Goal: Information Seeking & Learning: Learn about a topic

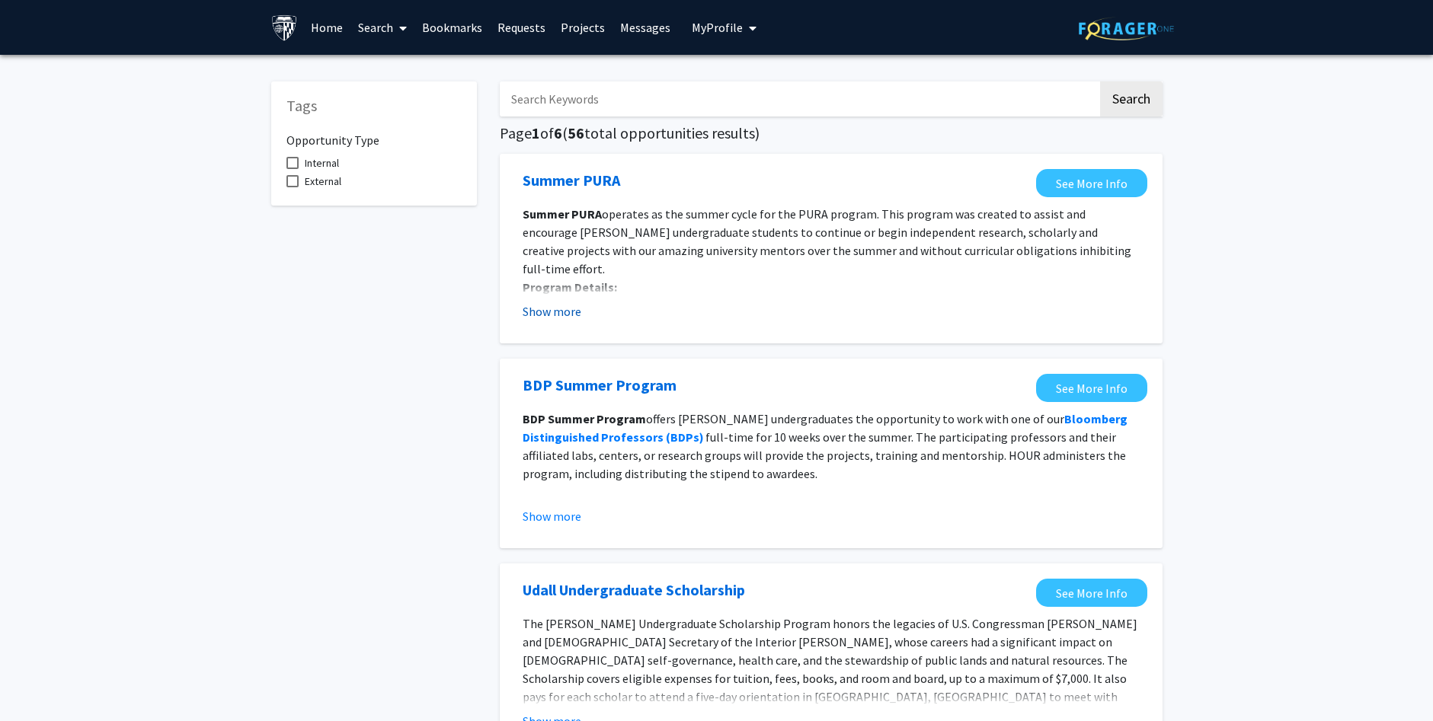
click at [558, 312] on button "Show more" at bounding box center [552, 311] width 59 height 18
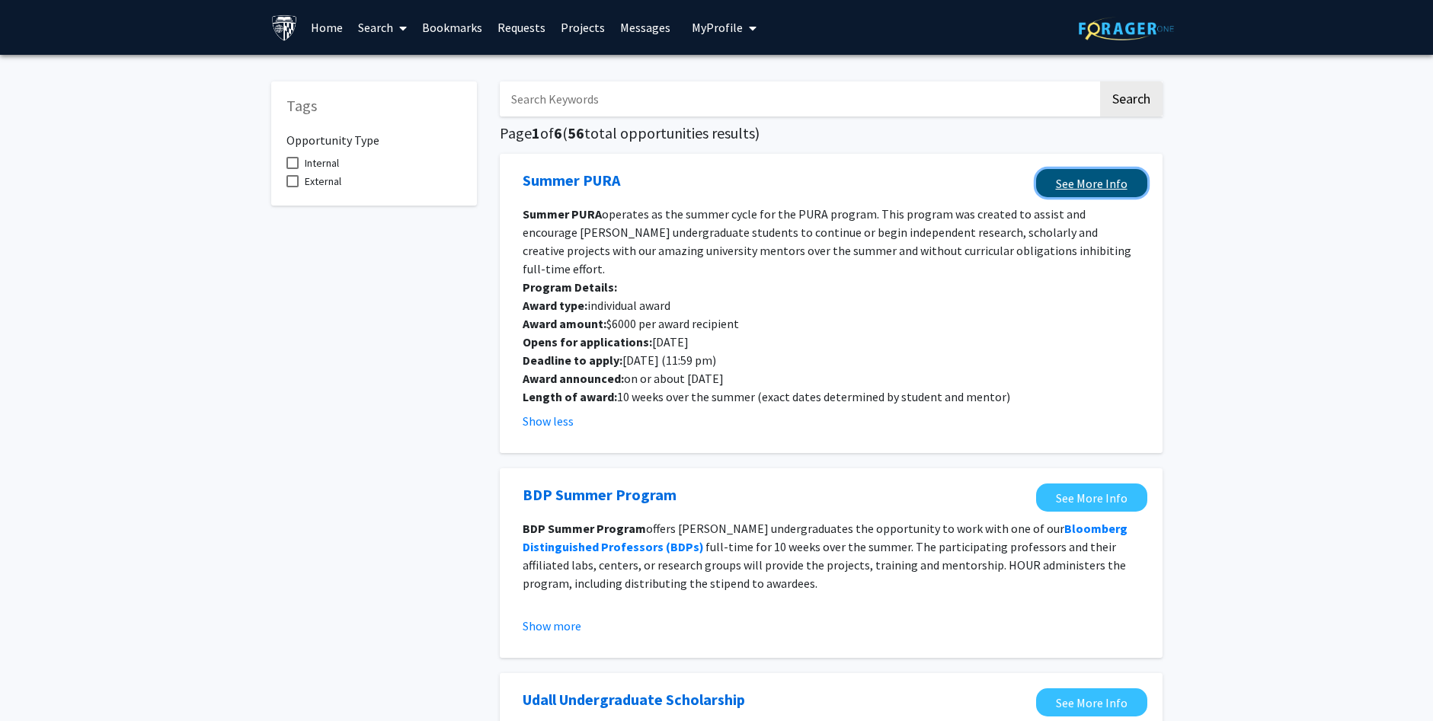
click at [1102, 174] on link "See More Info" at bounding box center [1091, 183] width 111 height 28
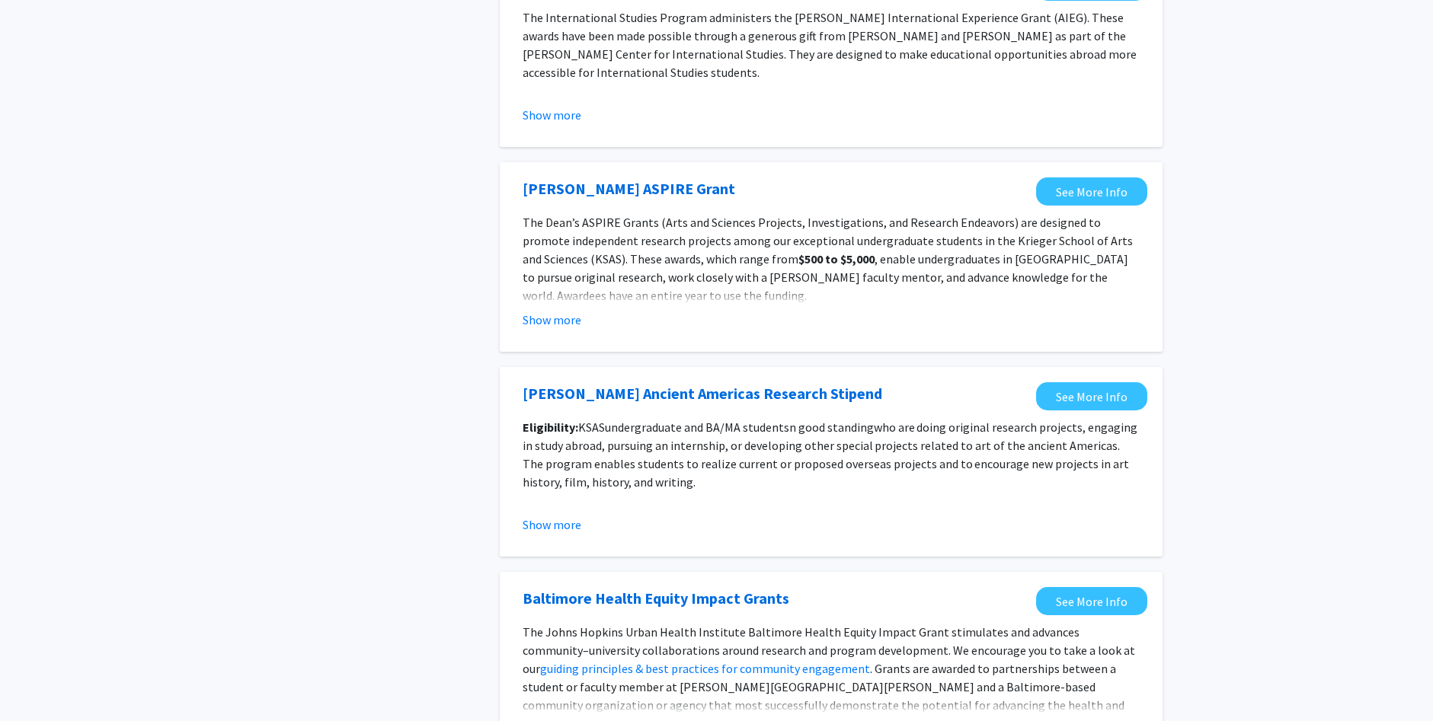
scroll to position [1656, 0]
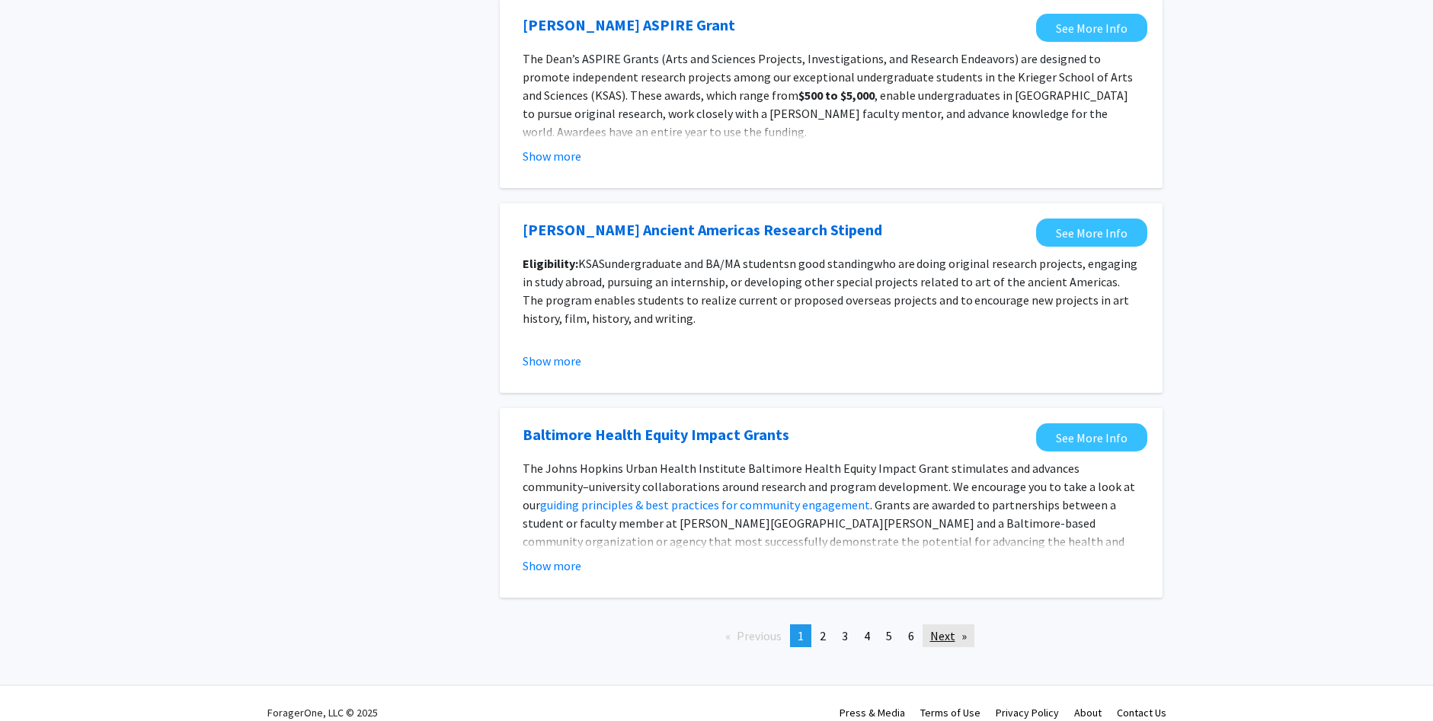
click at [941, 625] on link "Next page" at bounding box center [948, 636] width 52 height 23
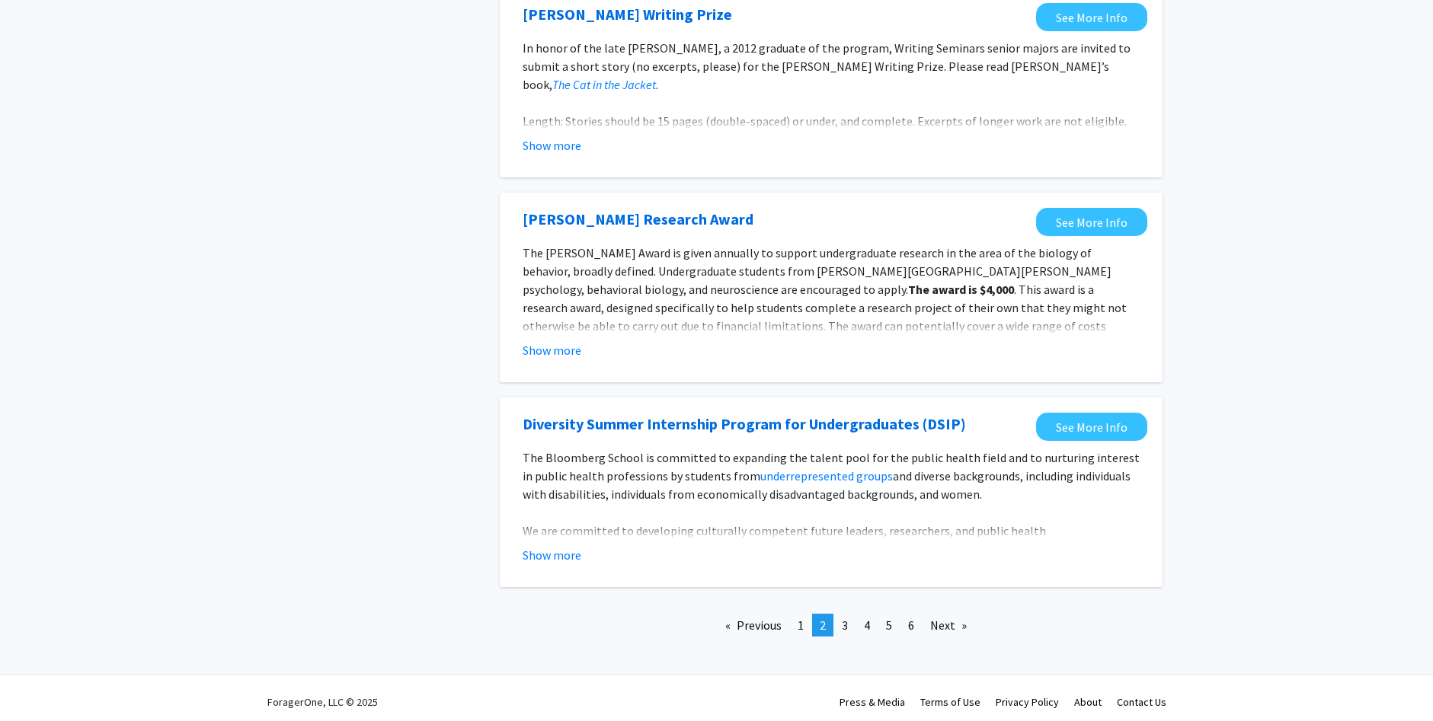
scroll to position [1625, 0]
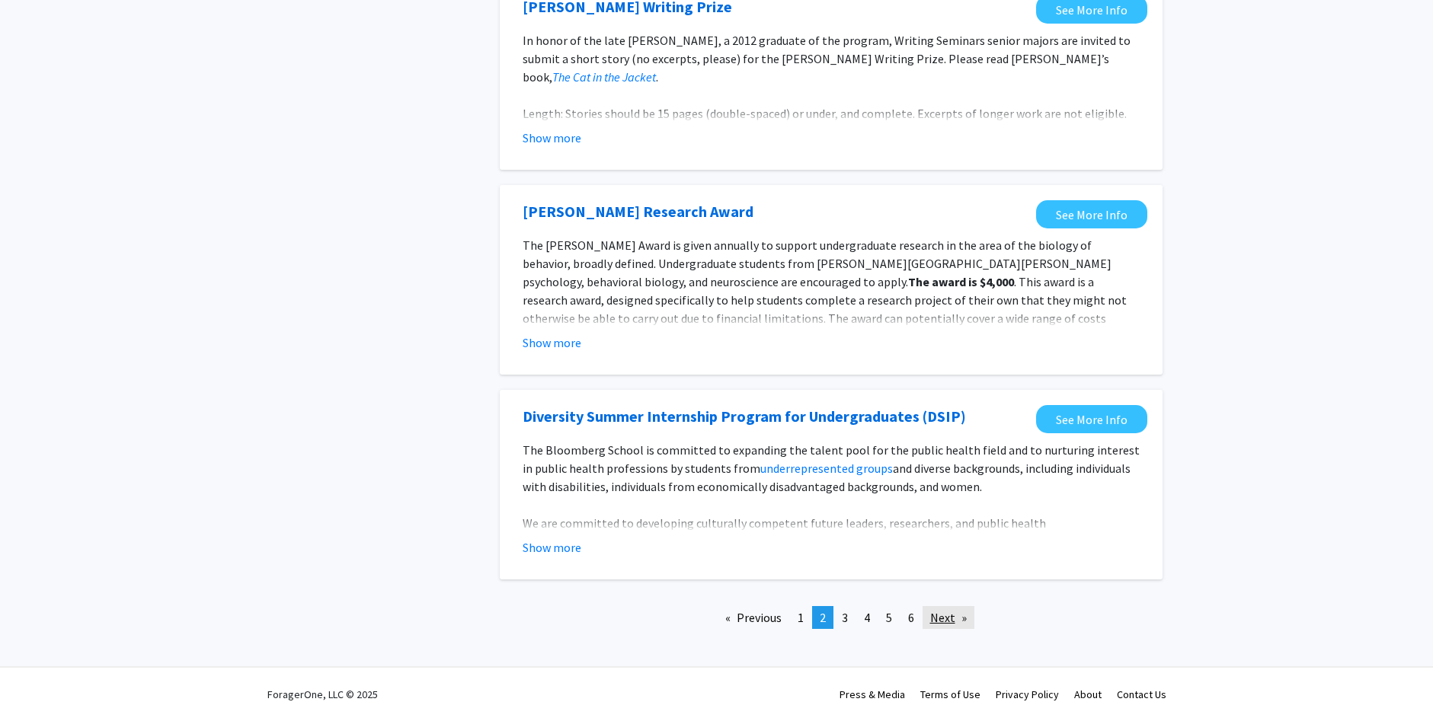
click at [940, 616] on link "Next page" at bounding box center [948, 617] width 52 height 23
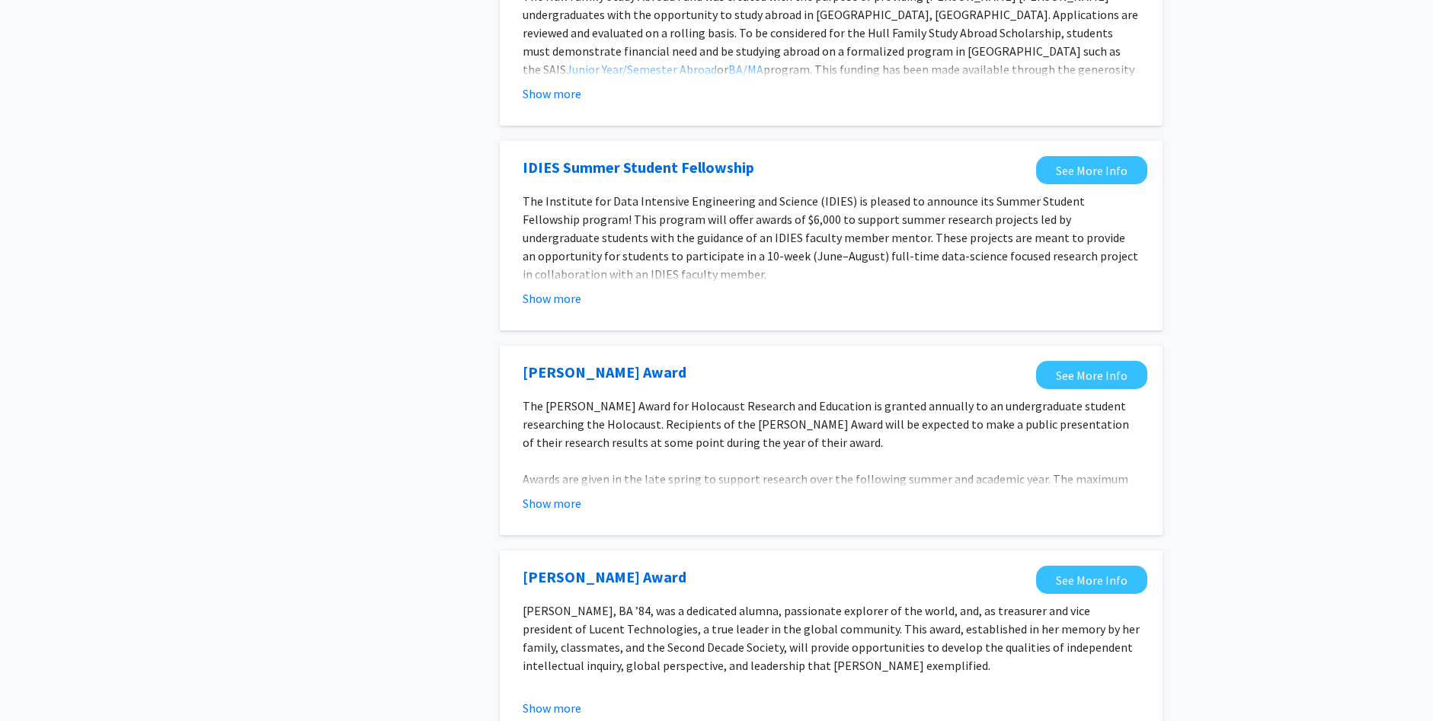
scroll to position [1239, 0]
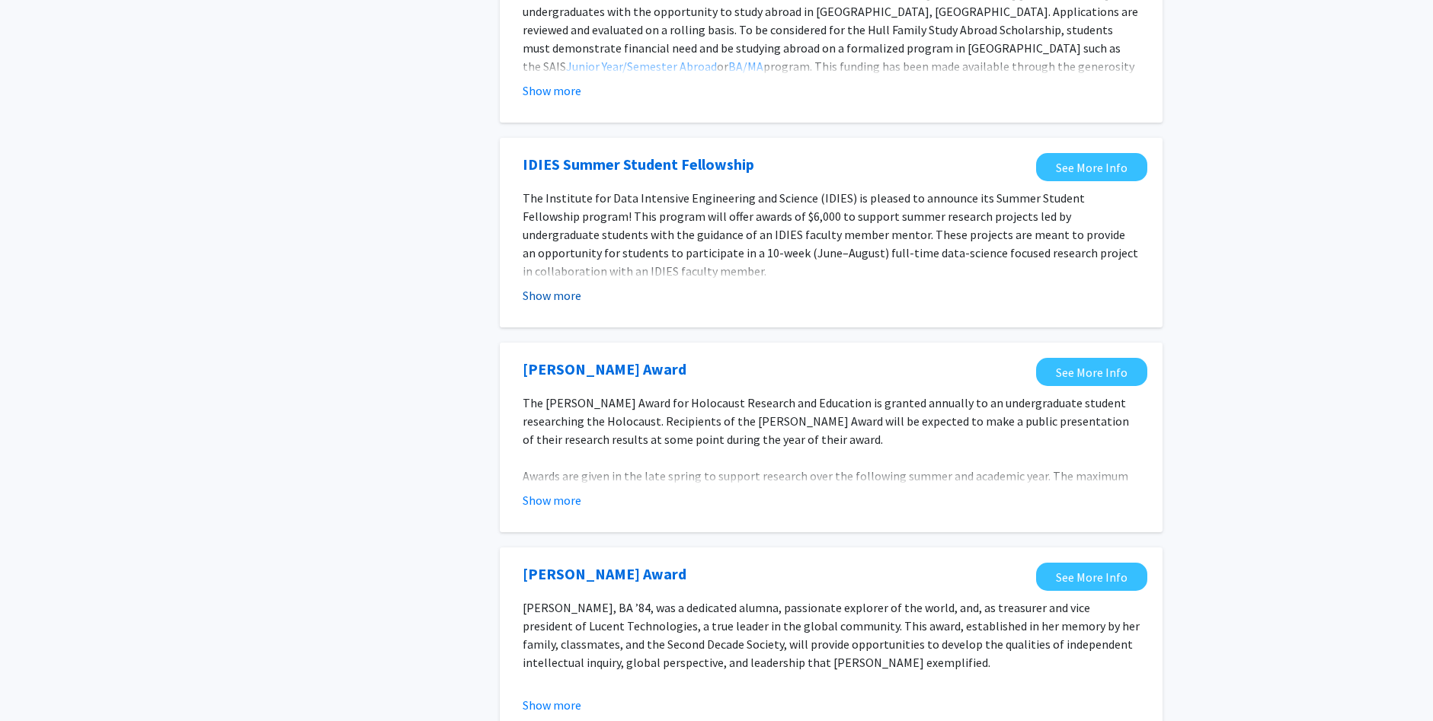
click at [532, 286] on button "Show more" at bounding box center [552, 295] width 59 height 18
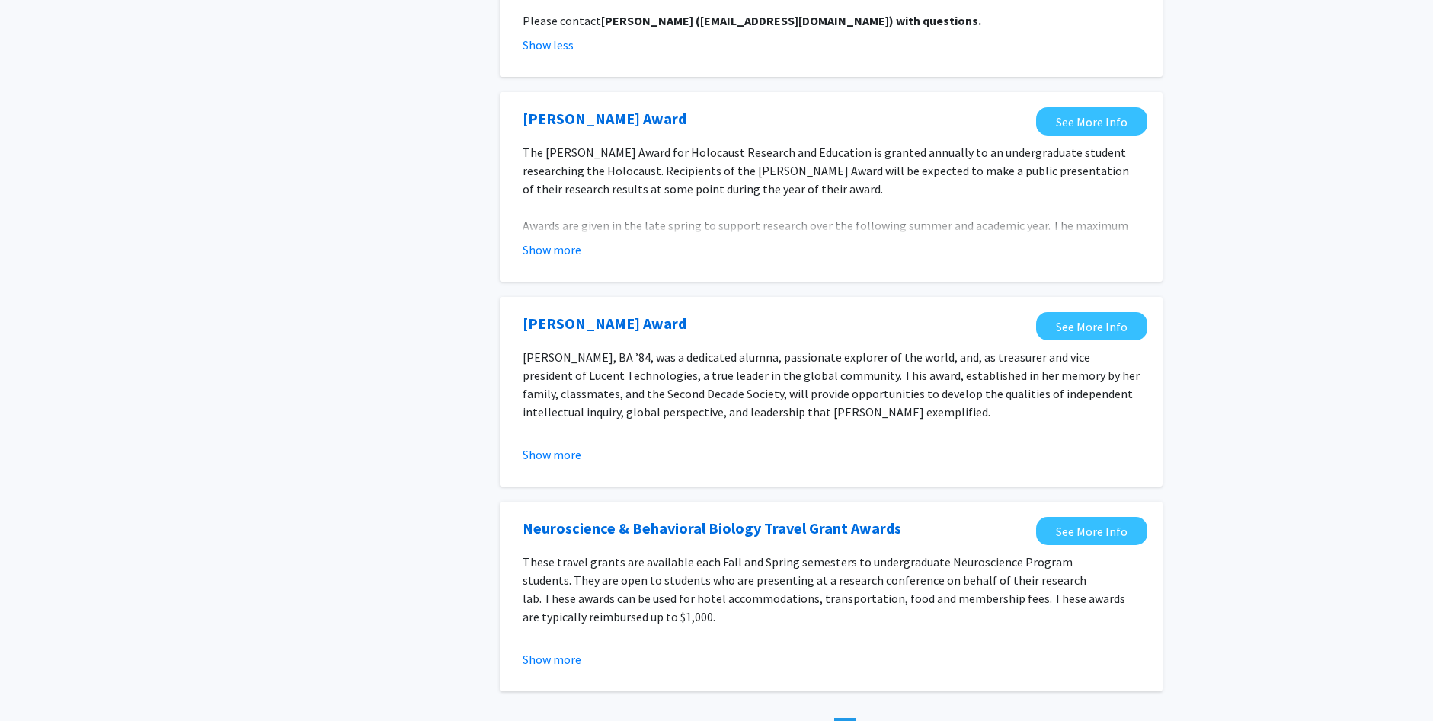
scroll to position [1971, 0]
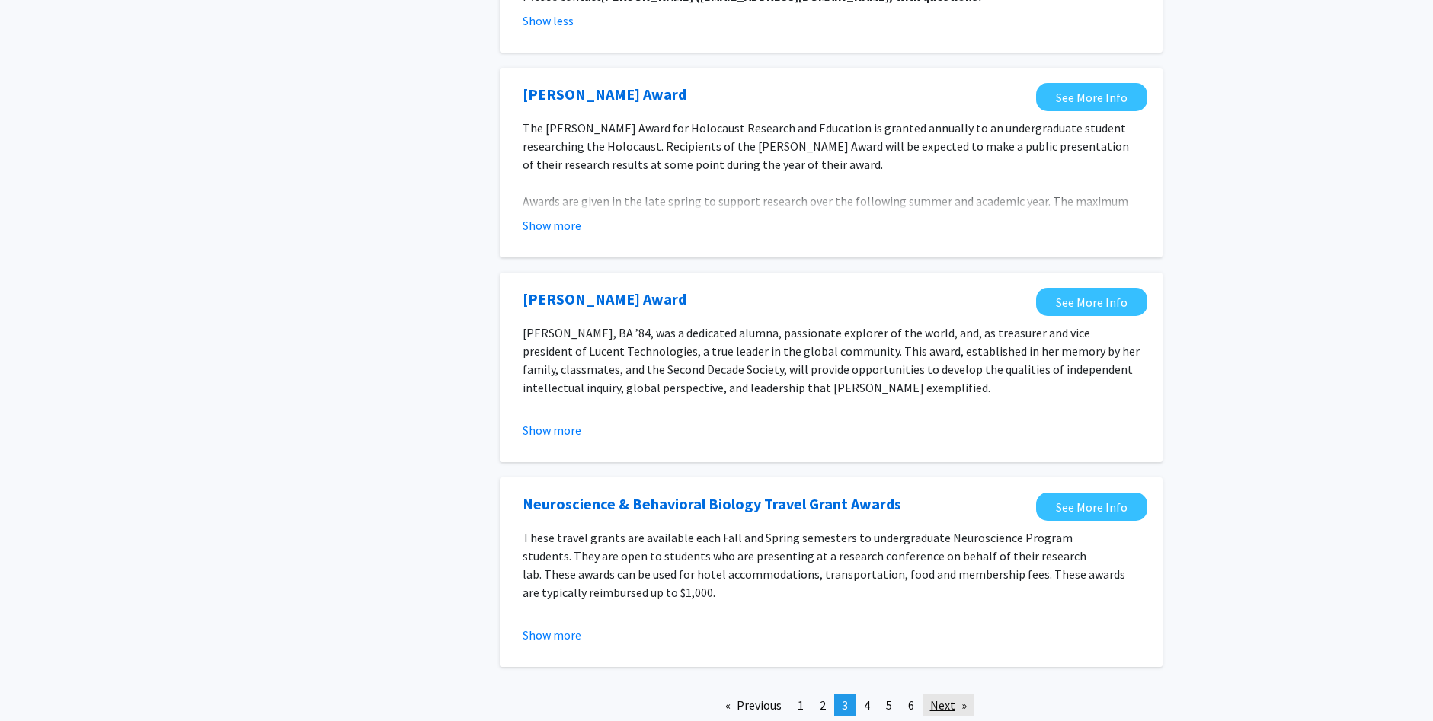
click at [945, 694] on link "Next page" at bounding box center [948, 705] width 52 height 23
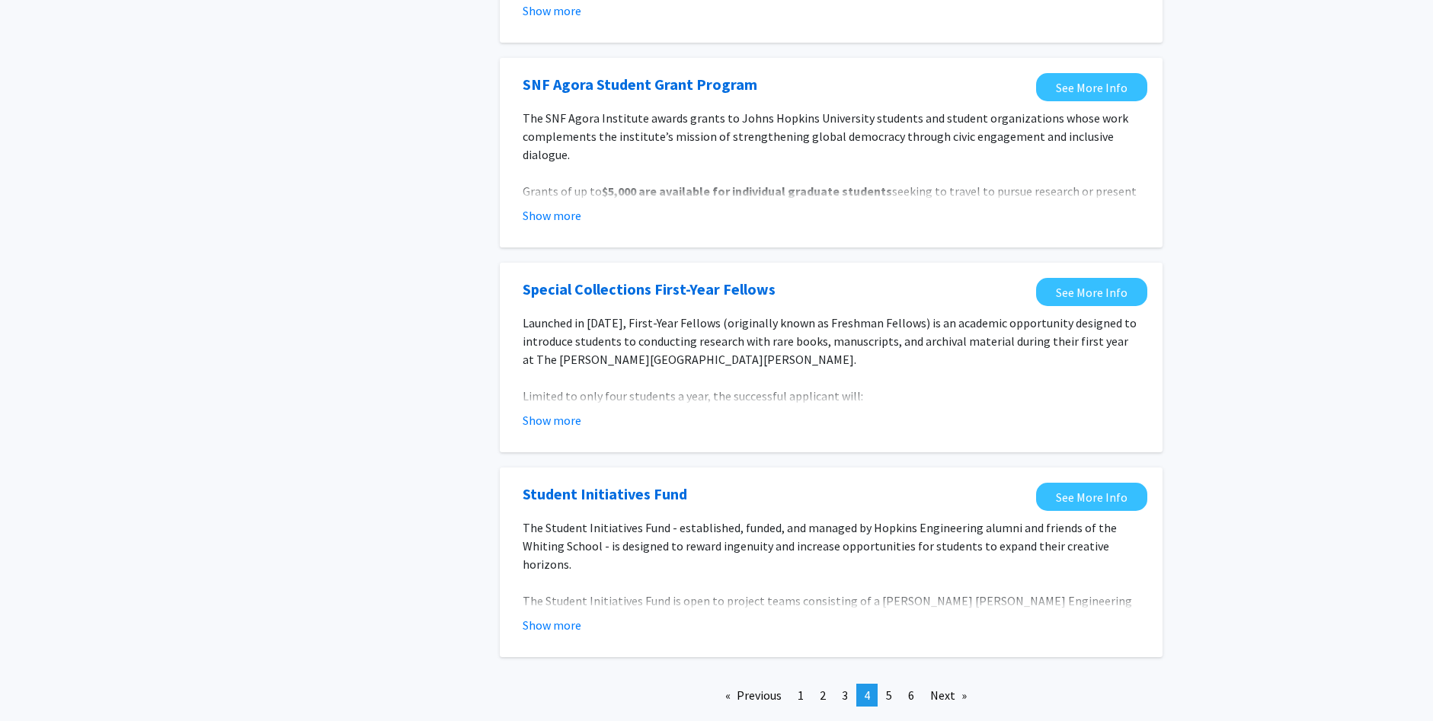
scroll to position [1584, 0]
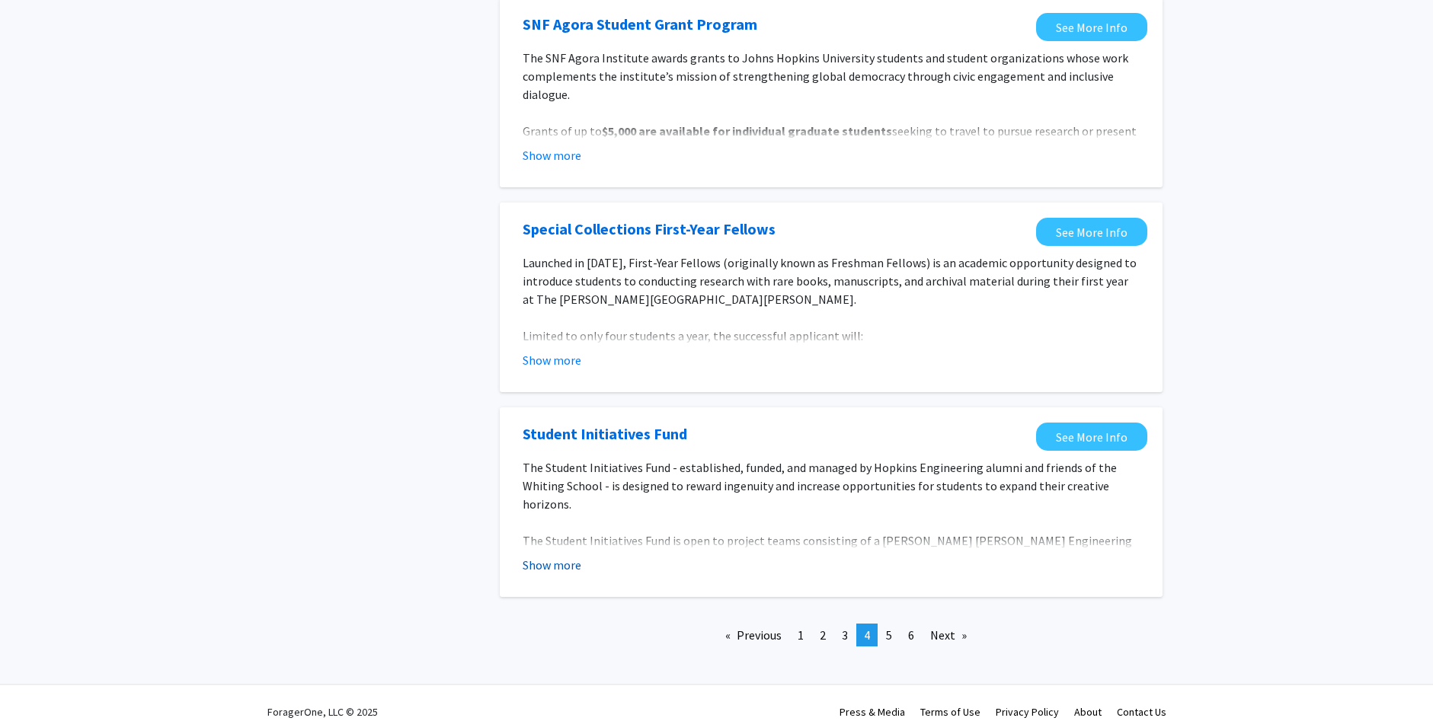
click at [539, 556] on button "Show more" at bounding box center [552, 565] width 59 height 18
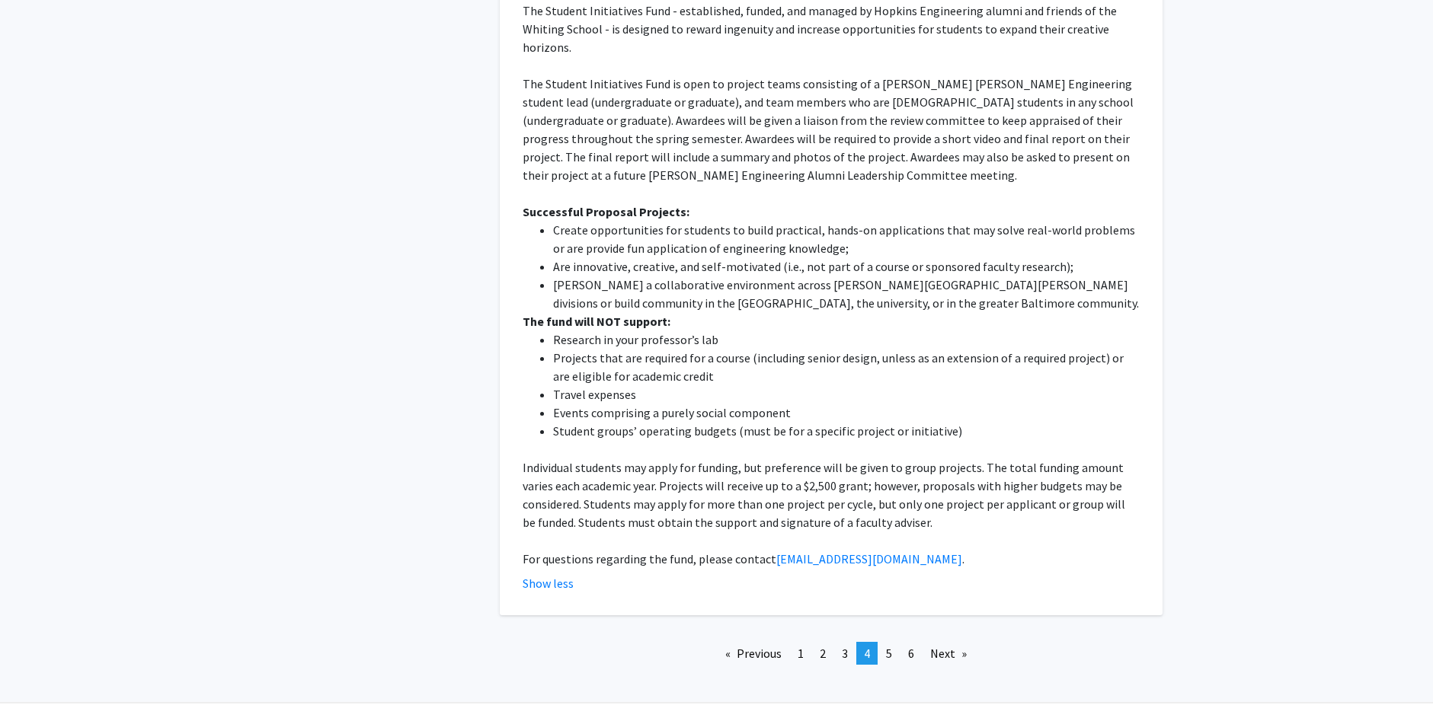
scroll to position [2059, 0]
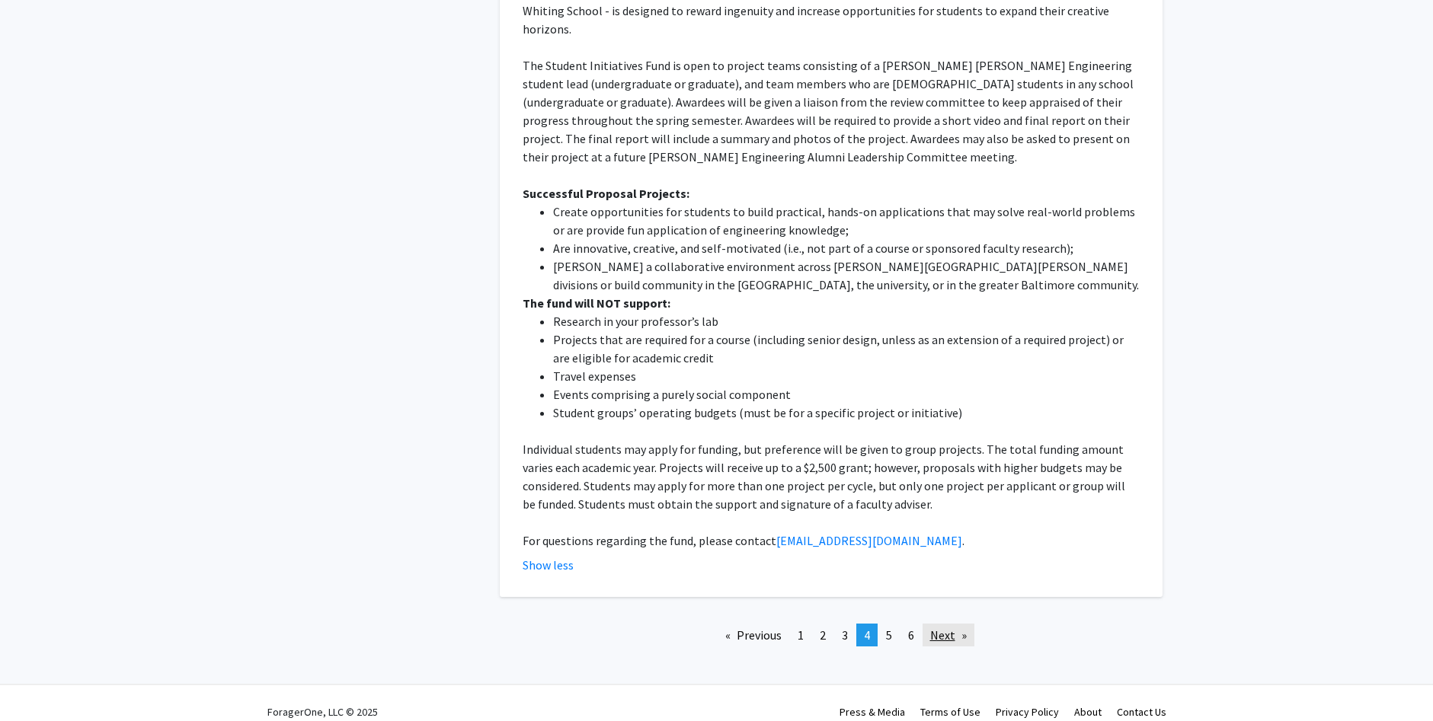
click at [945, 624] on link "Next page" at bounding box center [948, 635] width 52 height 23
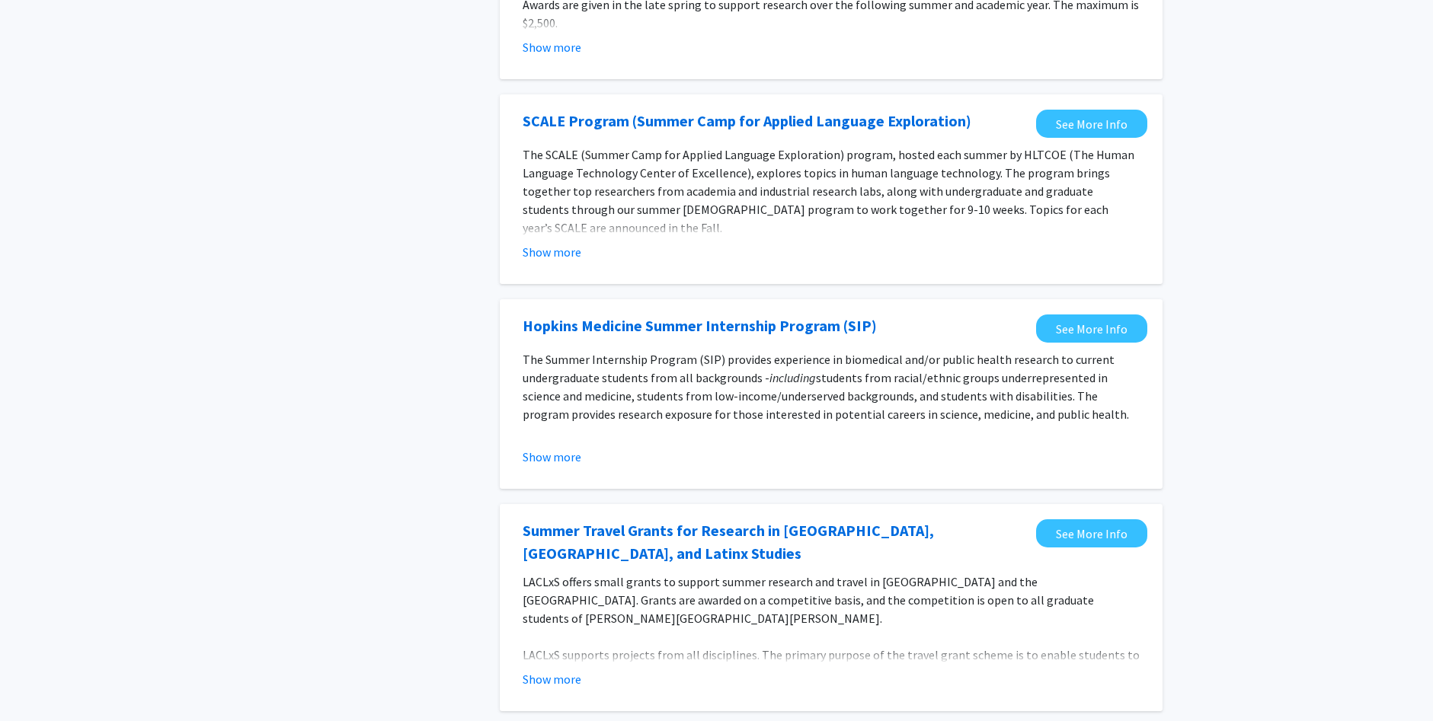
scroll to position [376, 0]
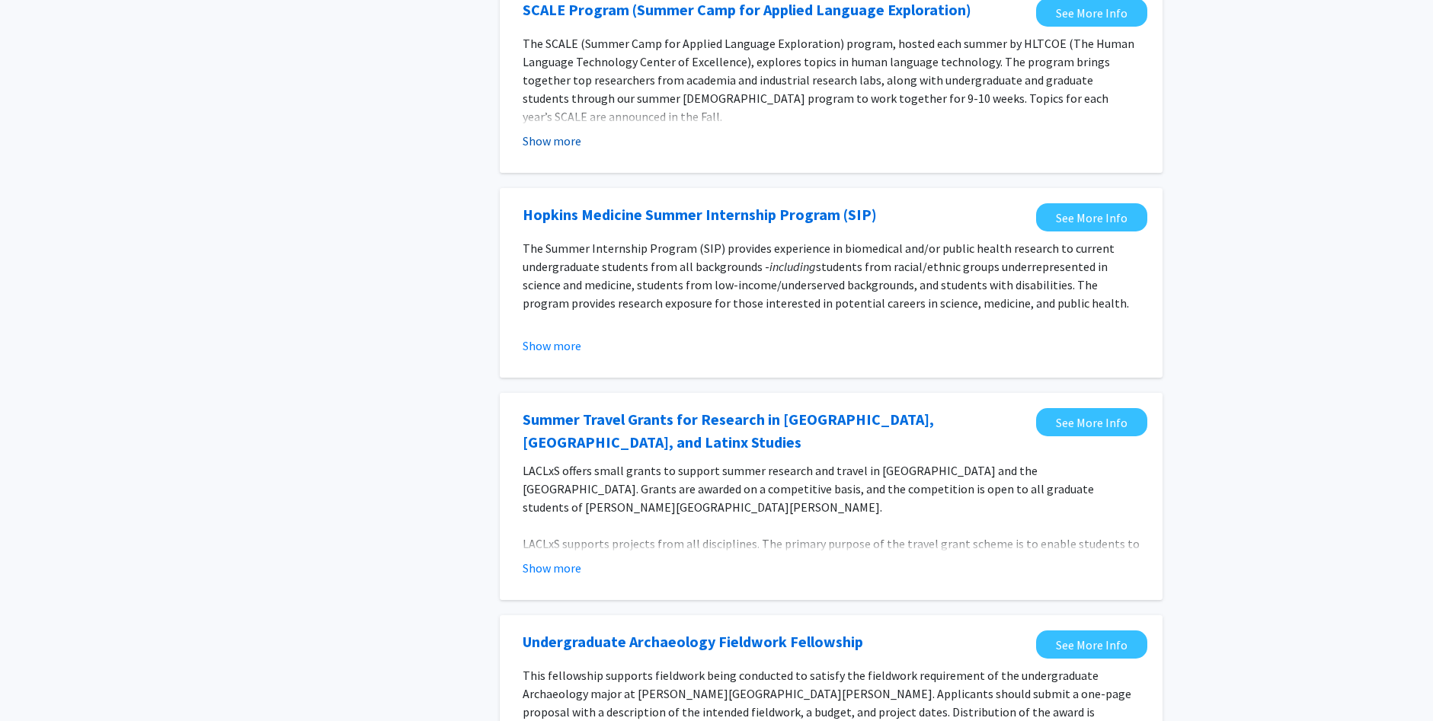
click at [560, 143] on button "Show more" at bounding box center [552, 141] width 59 height 18
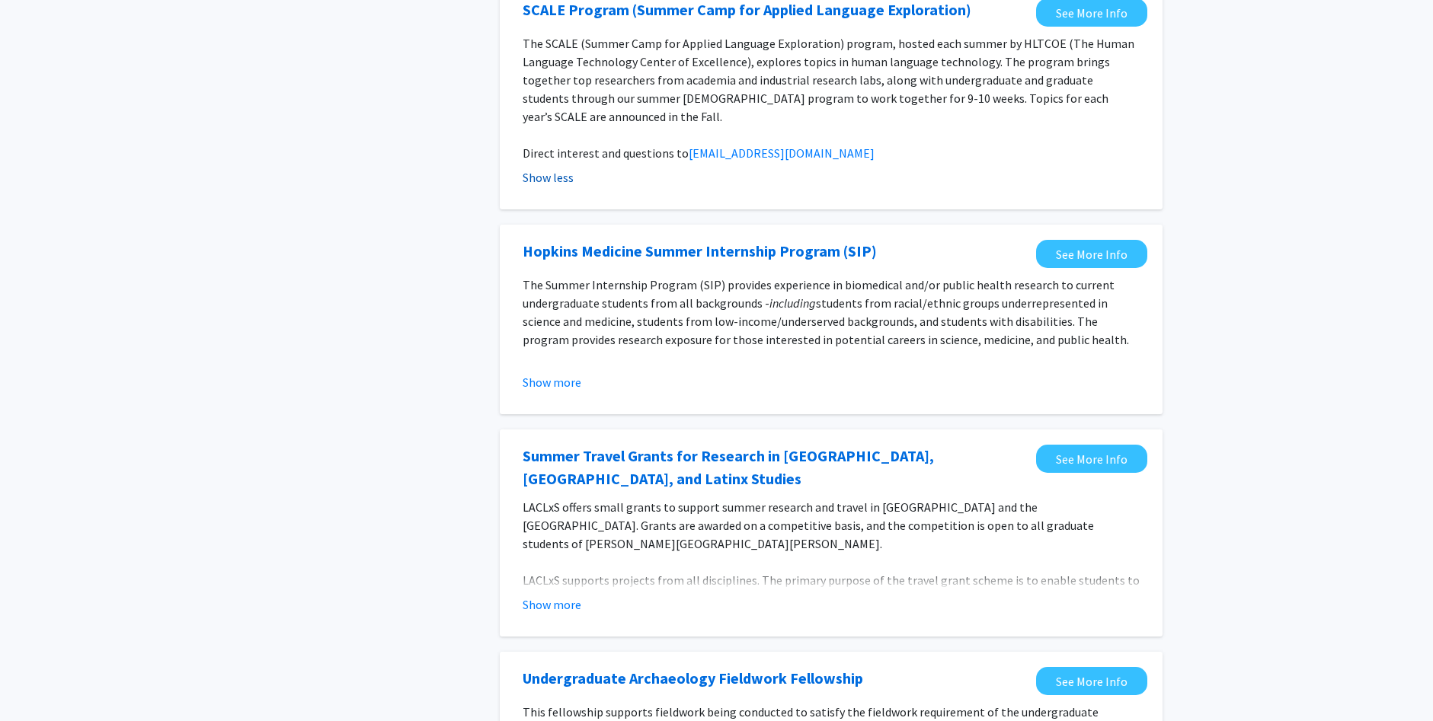
click at [554, 168] on button "Show less" at bounding box center [548, 177] width 51 height 18
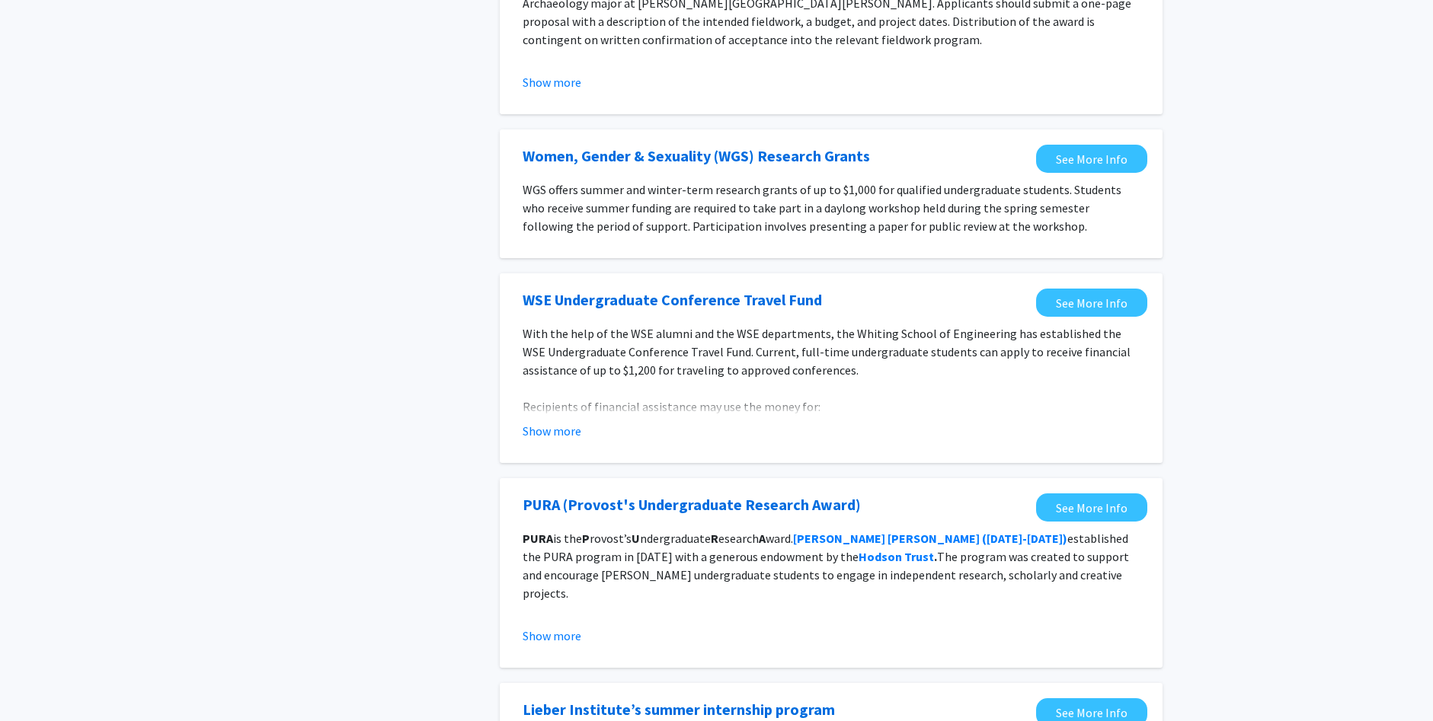
scroll to position [1127, 0]
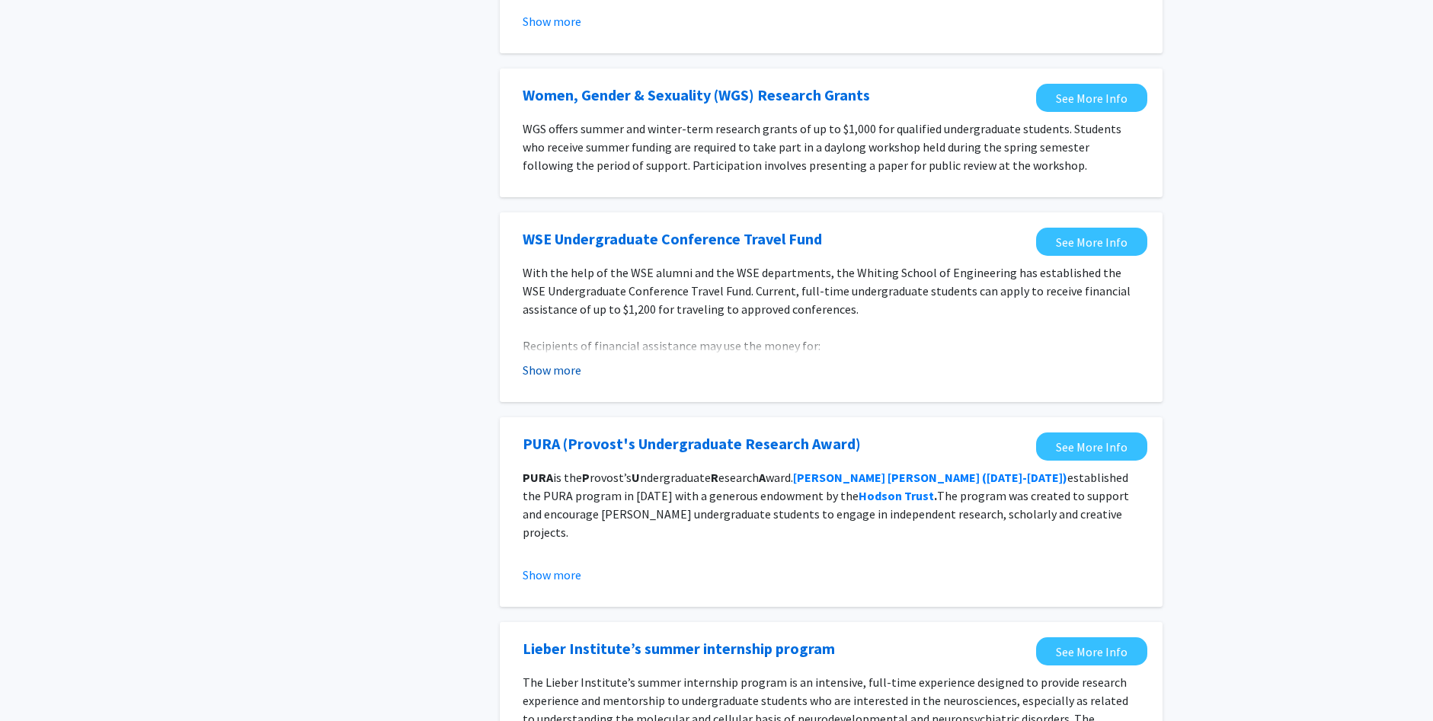
click at [543, 372] on button "Show more" at bounding box center [552, 370] width 59 height 18
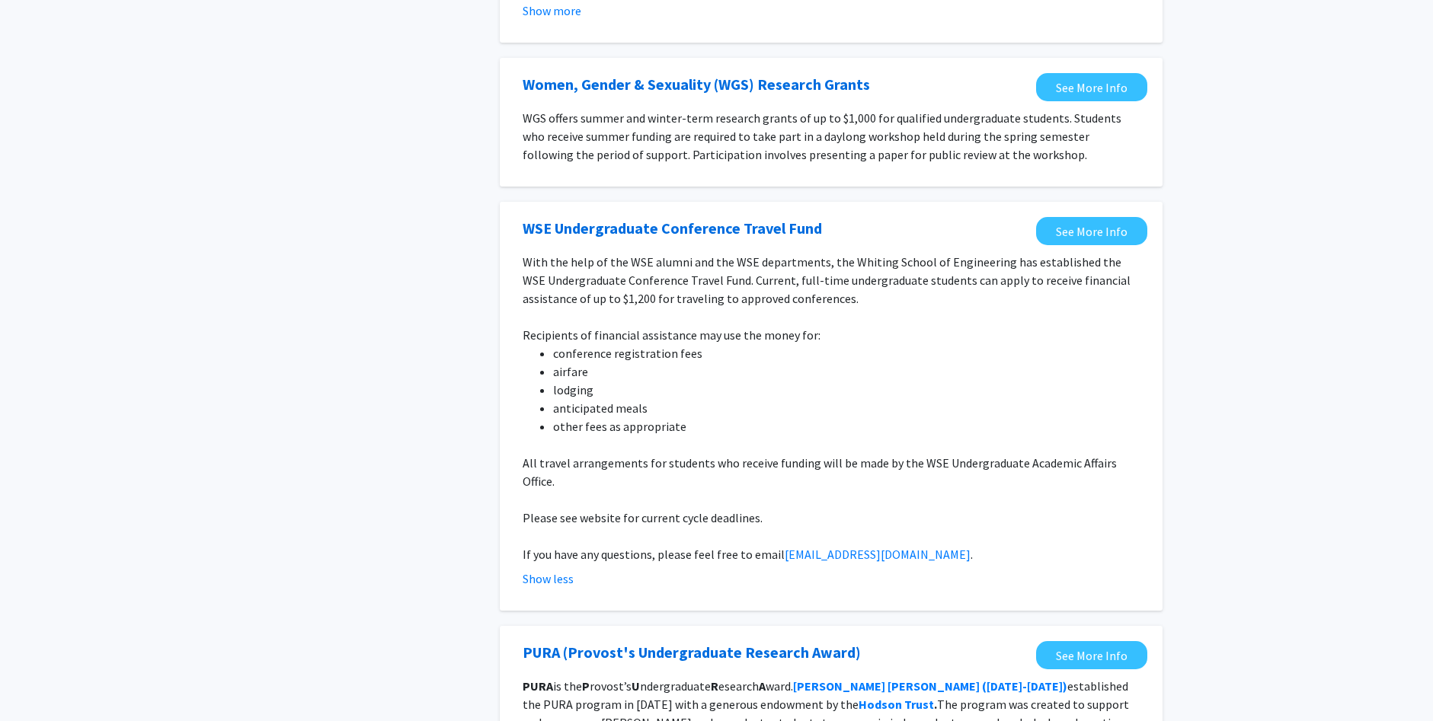
scroll to position [1136, 0]
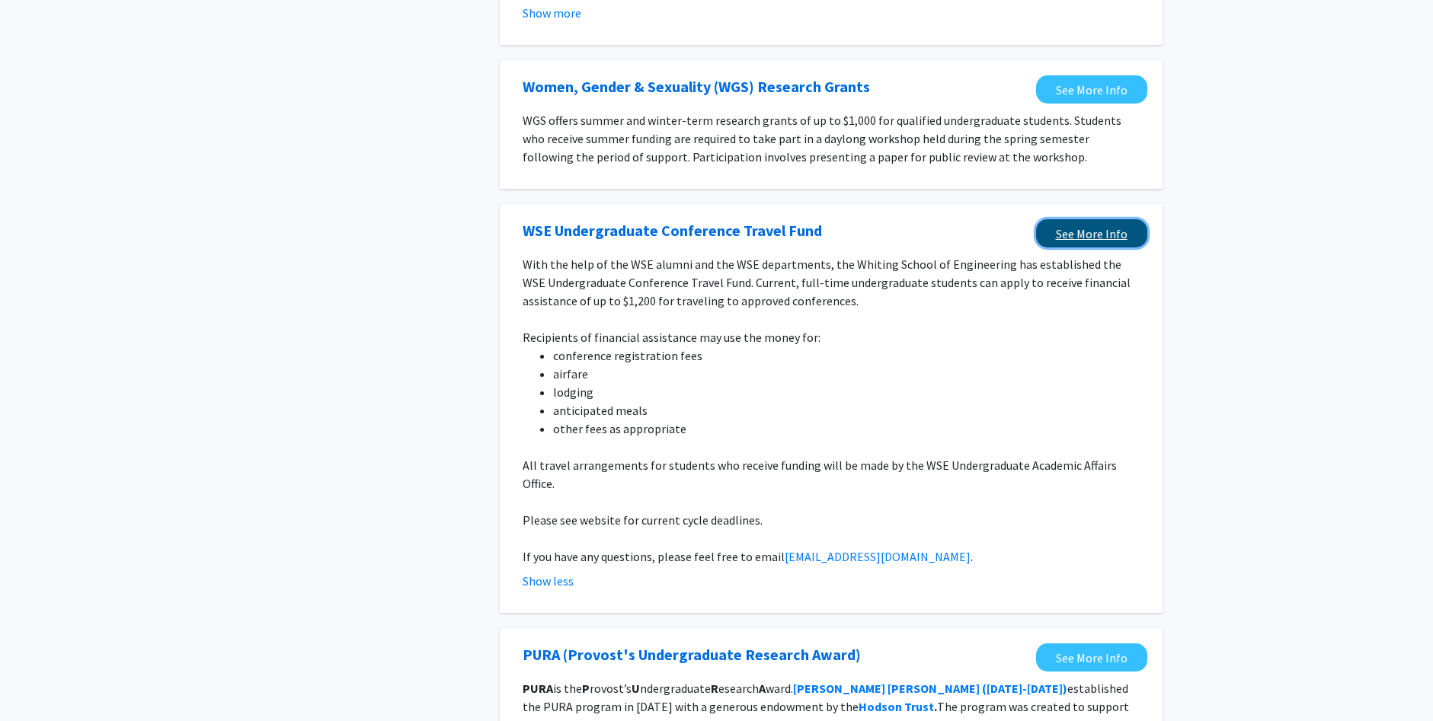
click at [1119, 239] on link "See More Info" at bounding box center [1091, 233] width 111 height 28
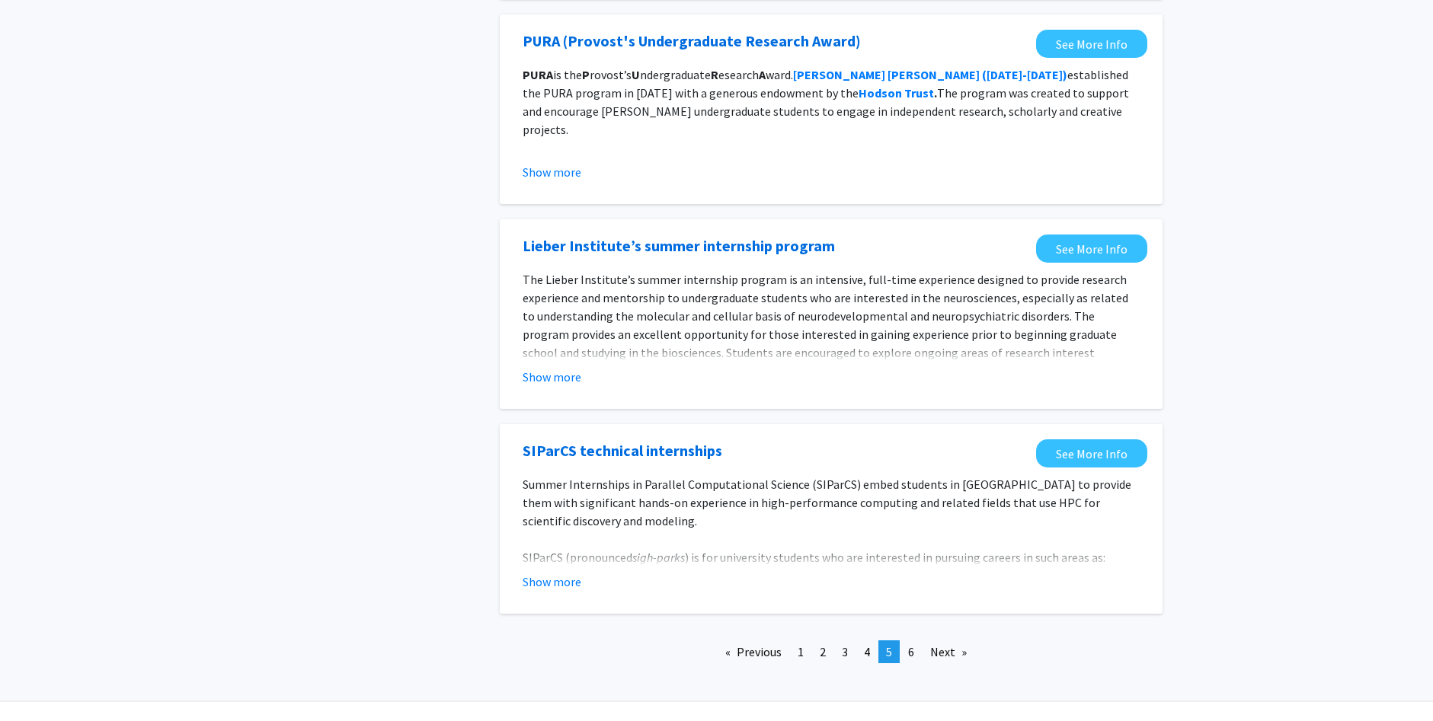
scroll to position [1766, 0]
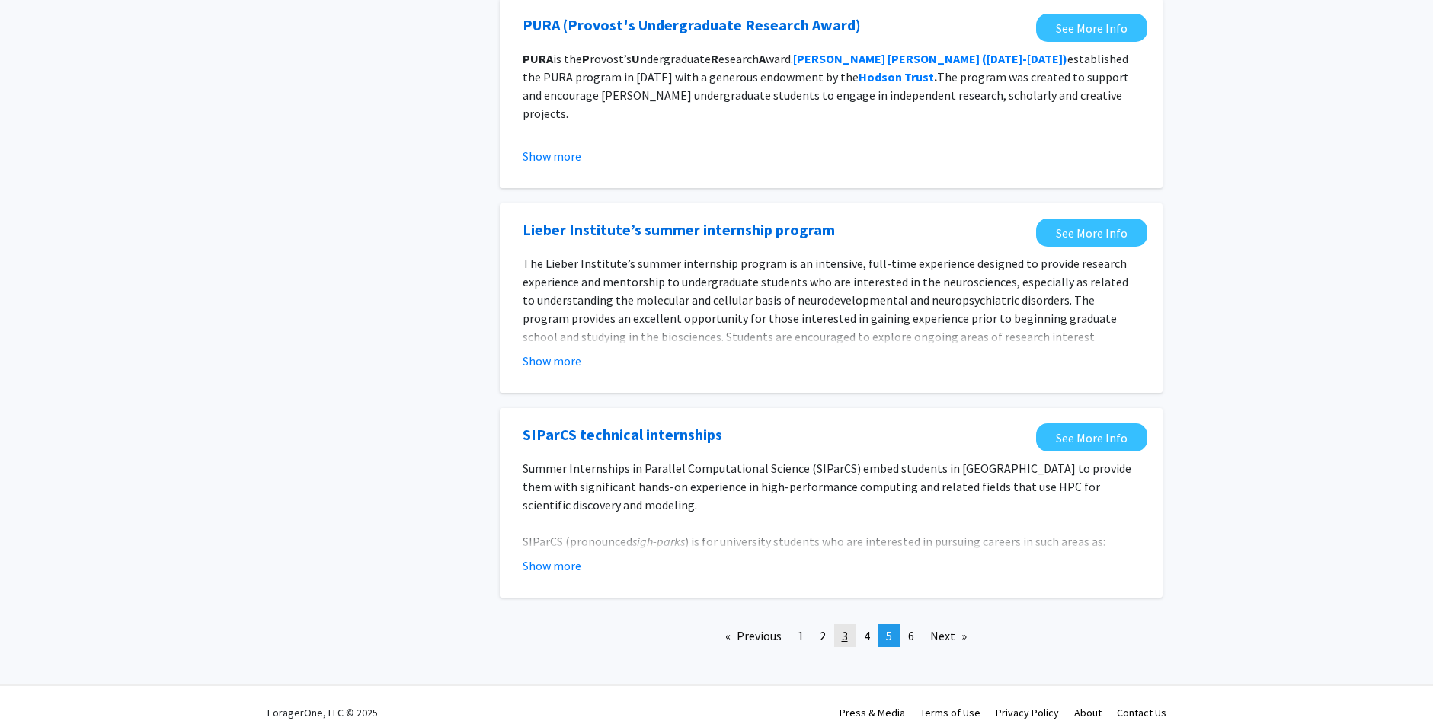
click at [839, 625] on link "page 3" at bounding box center [844, 636] width 21 height 23
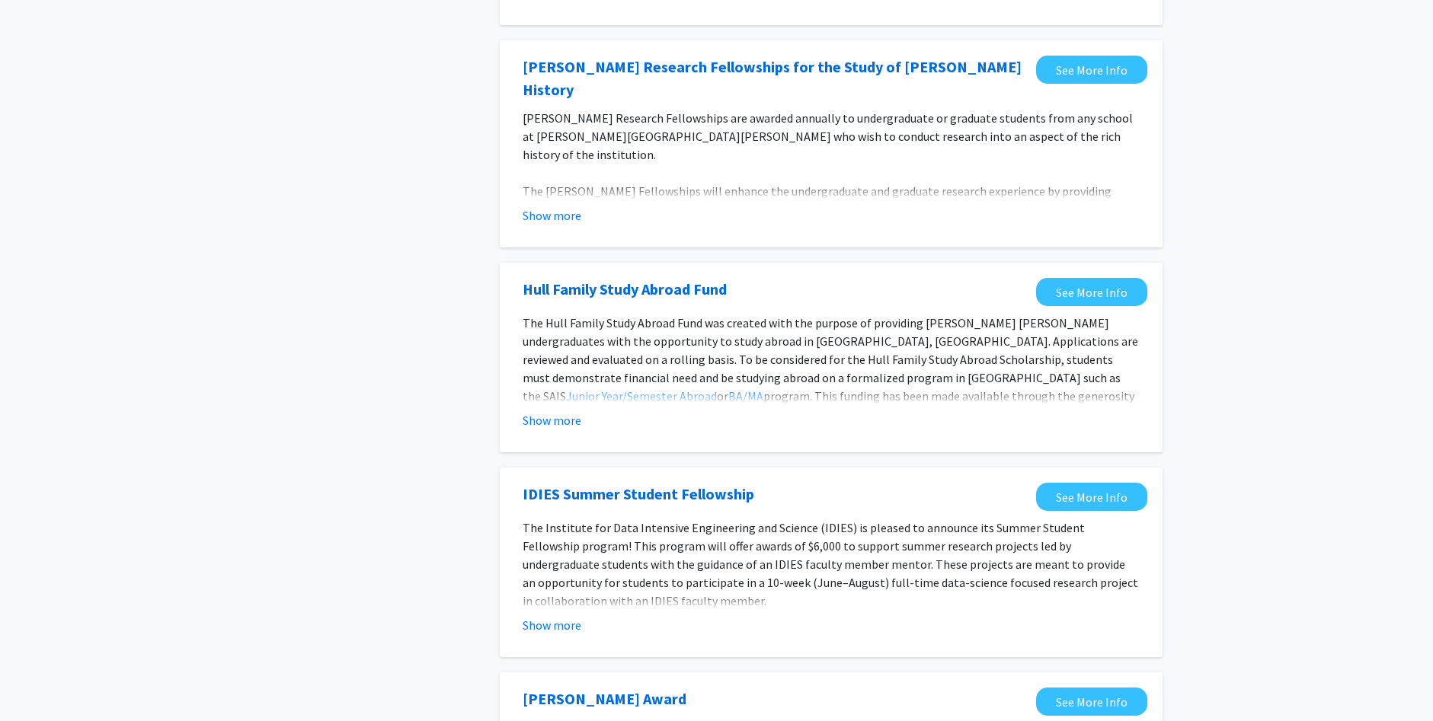
scroll to position [990, 0]
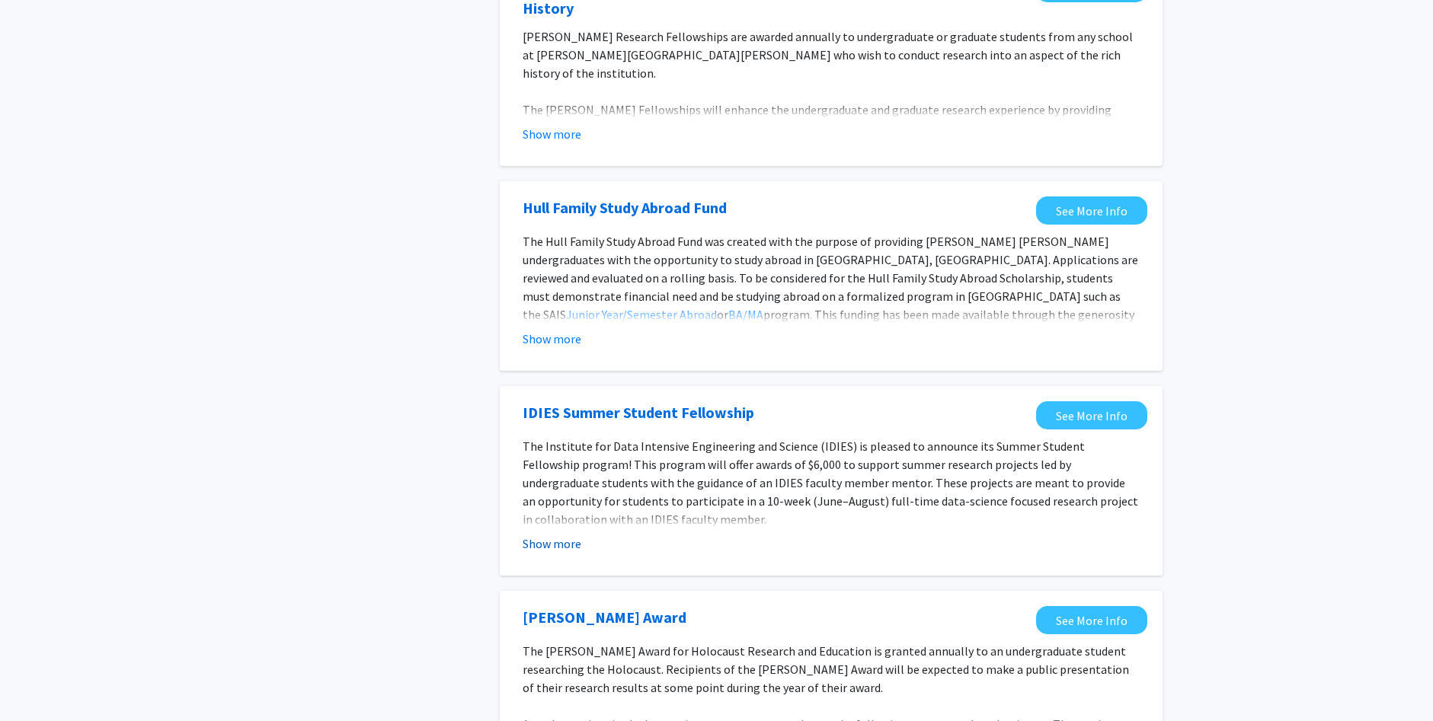
click at [559, 535] on button "Show more" at bounding box center [552, 544] width 59 height 18
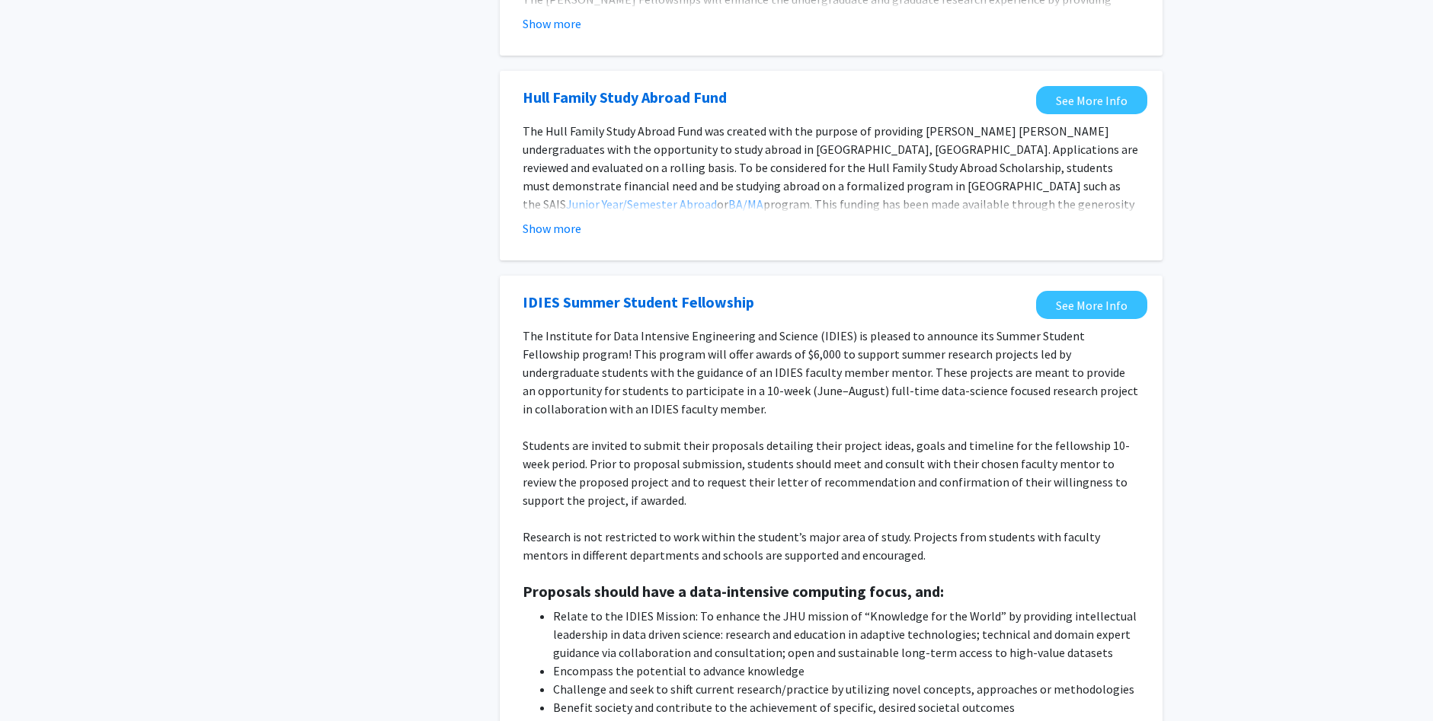
scroll to position [1066, 0]
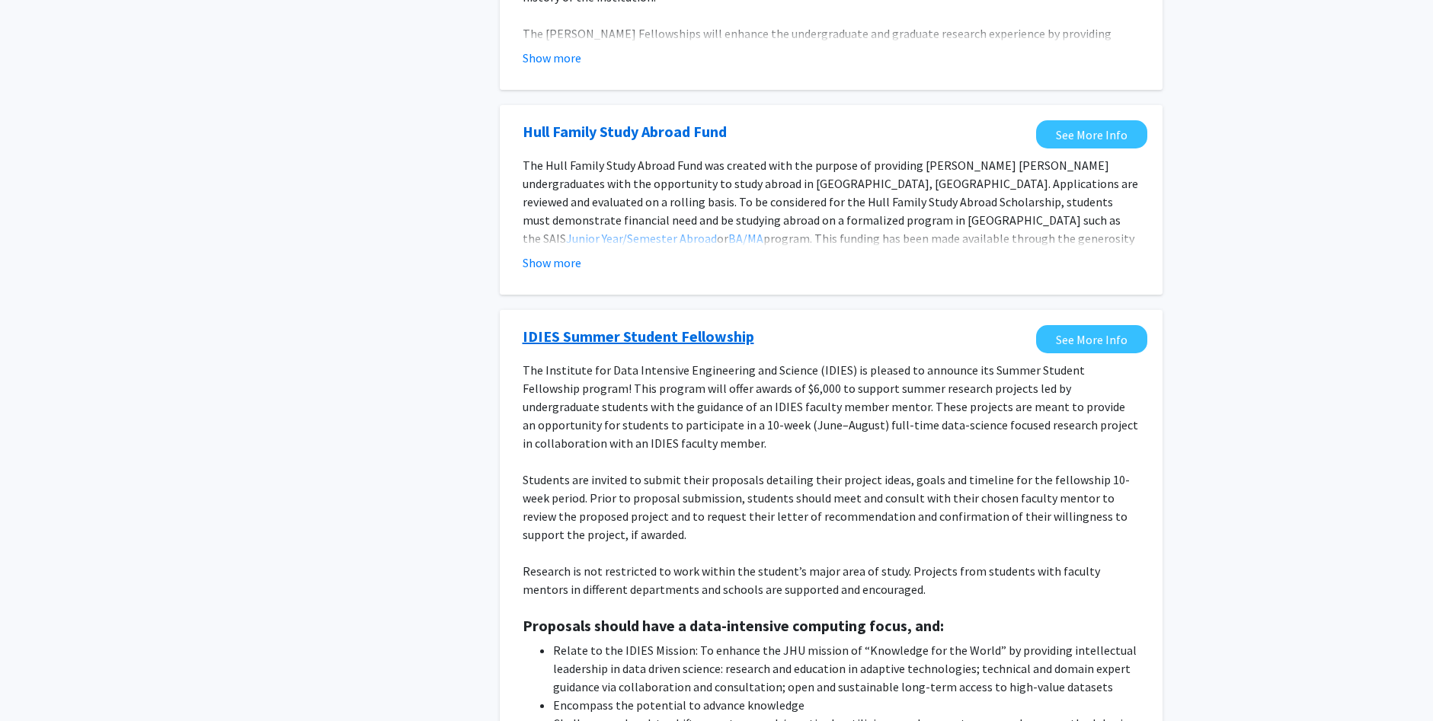
click at [667, 325] on link "IDIES Summer Student Fellowship" at bounding box center [639, 336] width 232 height 23
click at [1094, 325] on link "See More Info" at bounding box center [1091, 339] width 111 height 28
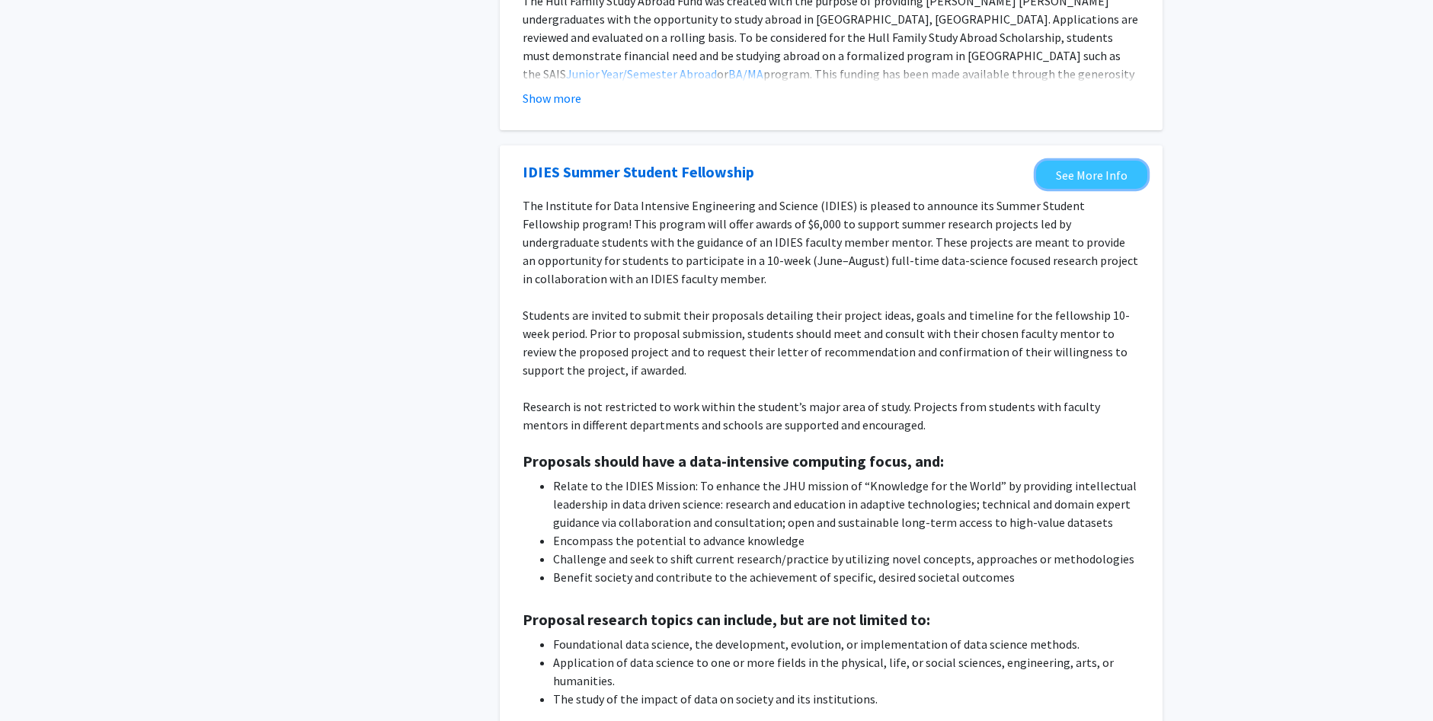
scroll to position [1219, 0]
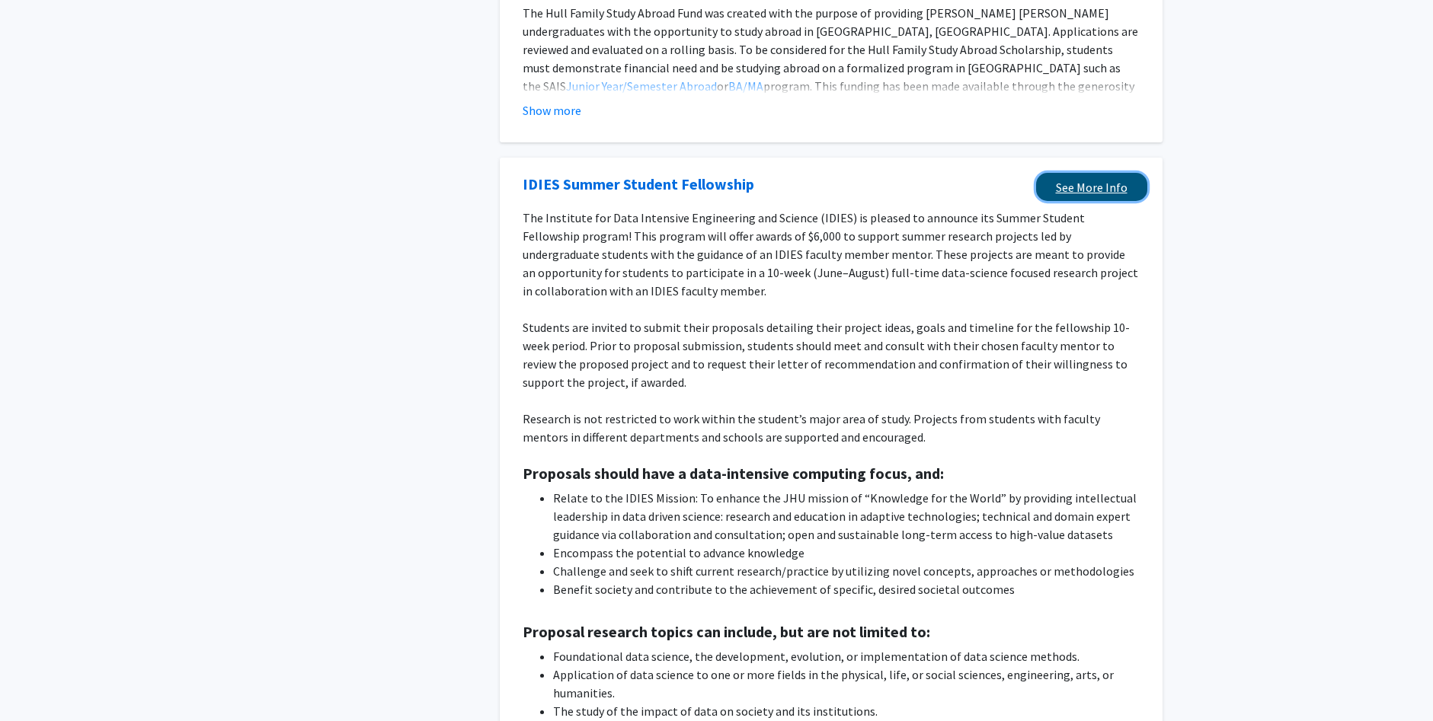
click at [1117, 173] on link "See More Info" at bounding box center [1091, 187] width 111 height 28
